Goal: Task Accomplishment & Management: Complete application form

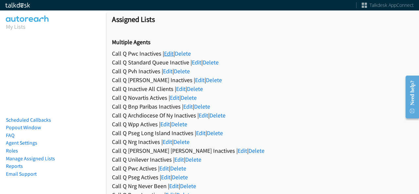
click at [166, 53] on link "Edit" at bounding box center [168, 54] width 9 height 8
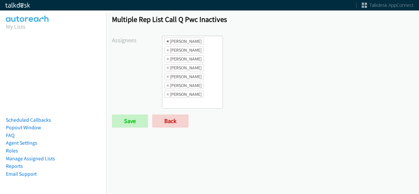
click at [167, 43] on span "×" at bounding box center [167, 41] width 2 height 7
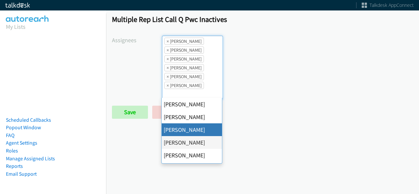
click at [167, 43] on span "×" at bounding box center [167, 41] width 2 height 7
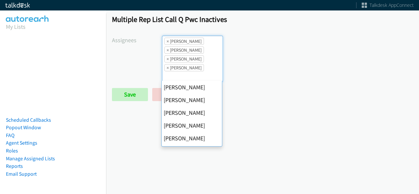
scroll to position [89, 0]
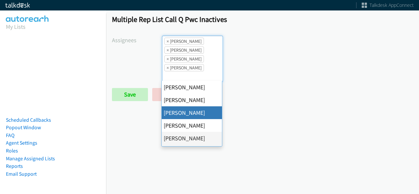
click at [167, 43] on span "×" at bounding box center [167, 41] width 2 height 7
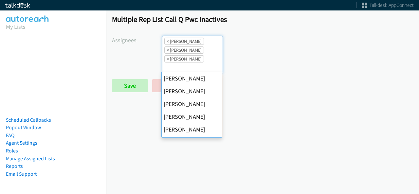
click at [167, 43] on span "×" at bounding box center [167, 41] width 2 height 7
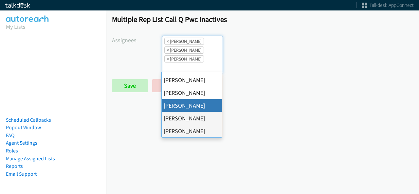
select select "fd8c5d46-30db-44cb-8f0d-00da318b790a"
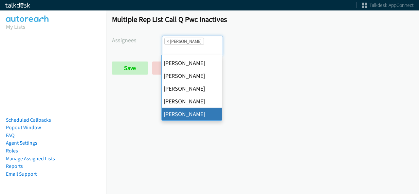
scroll to position [0, 0]
click at [167, 43] on span "×" at bounding box center [167, 41] width 2 height 7
select select
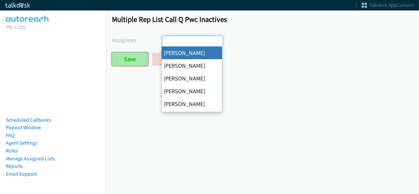
click at [136, 59] on input "Save" at bounding box center [130, 59] width 36 height 13
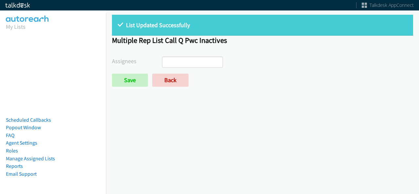
select select
click at [166, 75] on link "Back" at bounding box center [170, 80] width 36 height 13
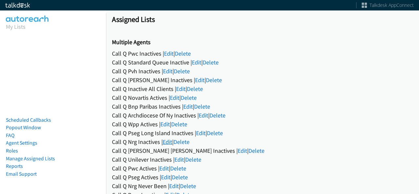
click at [167, 142] on link "Edit" at bounding box center [167, 142] width 9 height 8
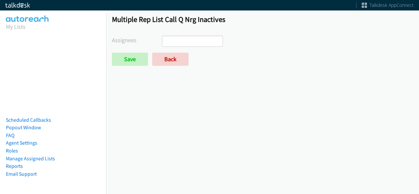
click at [172, 49] on form "Assignees [PERSON_NAME] [PERSON_NAME] [PERSON_NAME] [PERSON_NAME] Daquaya [PERS…" at bounding box center [262, 51] width 301 height 30
click at [173, 43] on input "search" at bounding box center [173, 41] width 23 height 10
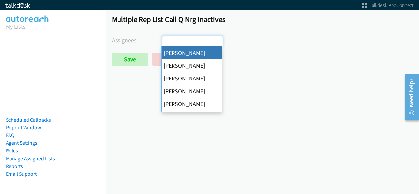
select select "cb11e729-9a1d-44de-9b38-0f5a50c7e01c"
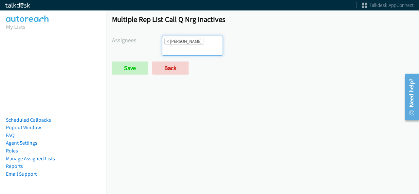
click at [198, 49] on ul "× [PERSON_NAME]" at bounding box center [192, 45] width 60 height 19
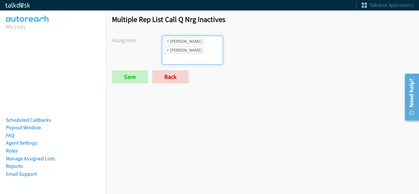
click at [185, 54] on input "search" at bounding box center [173, 59] width 23 height 10
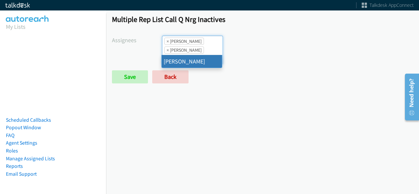
type input "tat"
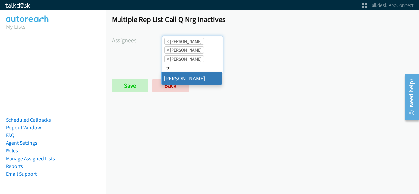
type input "tr"
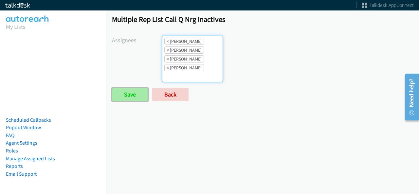
click at [138, 93] on input "Save" at bounding box center [130, 94] width 36 height 13
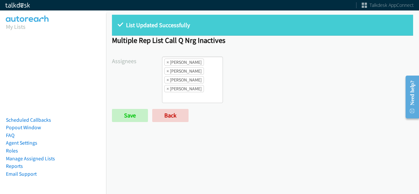
click at [207, 94] on ul "× Abigail Odhiambo × Cathy Shahan × Tatiana Medina × Trevonna Lancaster" at bounding box center [192, 80] width 60 height 46
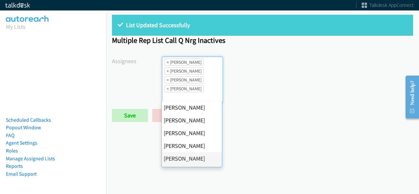
scroll to position [103, 0]
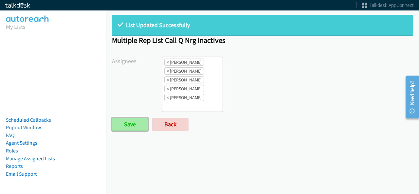
click at [127, 121] on input "Save" at bounding box center [130, 124] width 36 height 13
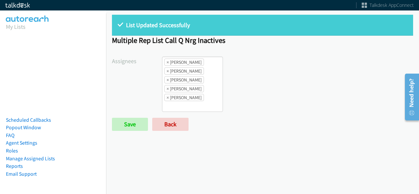
click at [382, 80] on div "Abigail Odhiambo Alana Ruiz Cathy Shahan Charles Ross Daquaya Johnson Ian Jada …" at bounding box center [287, 84] width 251 height 55
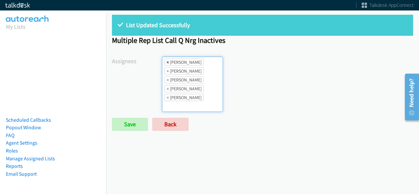
click at [166, 62] on span "×" at bounding box center [167, 62] width 2 height 7
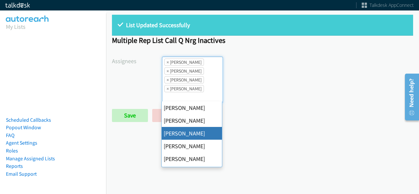
click at [166, 62] on span "×" at bounding box center [167, 62] width 2 height 7
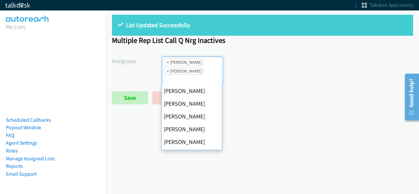
click at [166, 62] on span "×" at bounding box center [167, 62] width 2 height 7
select select "fd8c5d46-30db-44cb-8f0d-00da318b790a"
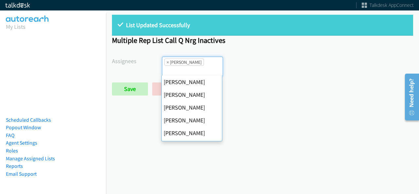
click at [166, 62] on span "×" at bounding box center [167, 62] width 2 height 7
select select
click at [166, 66] on input "search" at bounding box center [173, 71] width 23 height 10
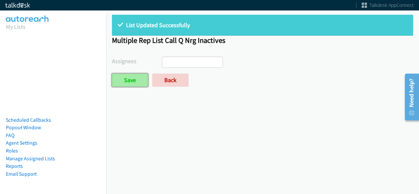
click at [144, 77] on input "Save" at bounding box center [130, 80] width 36 height 13
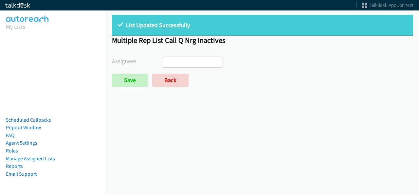
select select
click at [185, 80] on link "Back" at bounding box center [170, 80] width 36 height 13
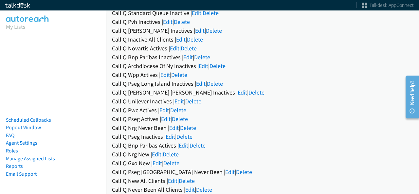
scroll to position [59, 0]
click at [167, 108] on link "Edit" at bounding box center [163, 110] width 9 height 8
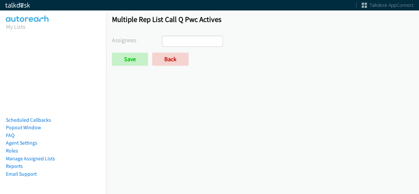
click at [186, 45] on ul at bounding box center [192, 41] width 60 height 10
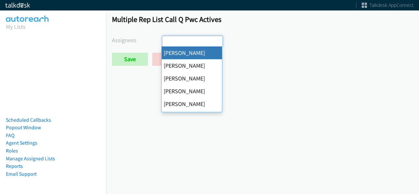
select select "cb11e729-9a1d-44de-9b38-0f5a50c7e01c"
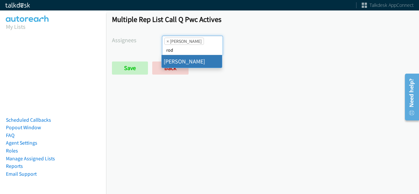
type input "rod"
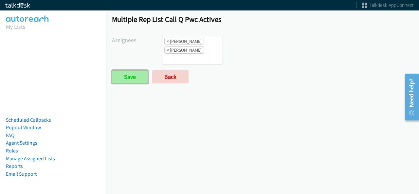
click at [134, 81] on input "Save" at bounding box center [130, 76] width 36 height 13
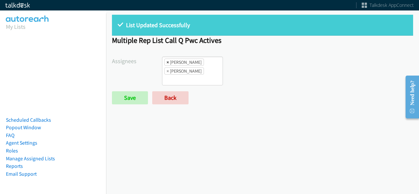
click at [166, 61] on span "×" at bounding box center [167, 62] width 2 height 7
select select "342df737-67c3-4ba0-b24a-dddbcb1c4b65"
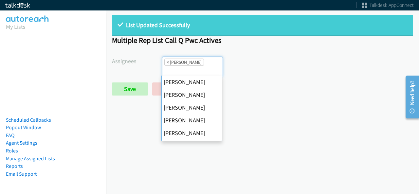
click at [166, 61] on span "×" at bounding box center [167, 62] width 2 height 7
select select
click at [166, 66] on input "search" at bounding box center [173, 71] width 23 height 10
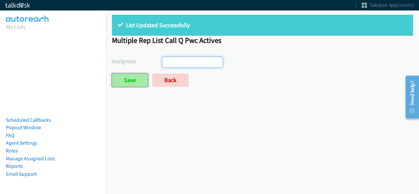
click at [132, 75] on input "Save" at bounding box center [130, 80] width 36 height 13
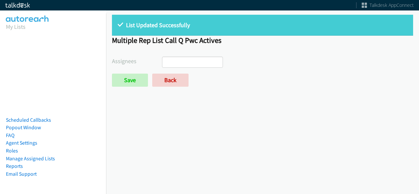
select select
click at [177, 80] on link "Back" at bounding box center [170, 80] width 36 height 13
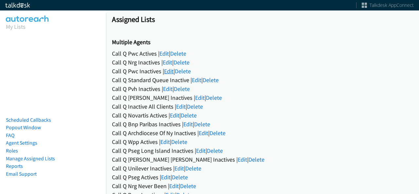
click at [168, 71] on link "Edit" at bounding box center [168, 71] width 9 height 8
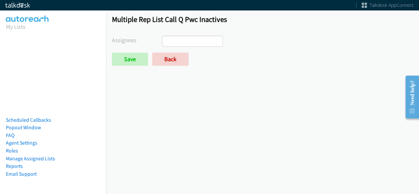
click at [191, 41] on ul at bounding box center [192, 41] width 60 height 10
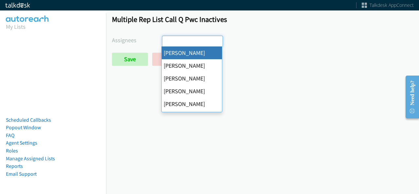
select select "cb11e729-9a1d-44de-9b38-0f5a50c7e01c"
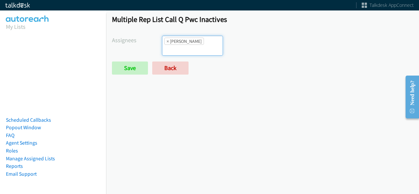
drag, startPoint x: 194, startPoint y: 49, endPoint x: 169, endPoint y: 51, distance: 25.0
click at [169, 51] on input "search" at bounding box center [173, 50] width 23 height 10
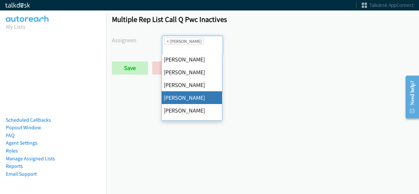
scroll to position [104, 0]
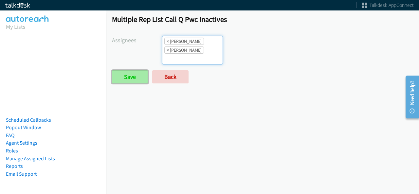
click at [125, 74] on input "Save" at bounding box center [130, 76] width 36 height 13
